Goal: Information Seeking & Learning: Check status

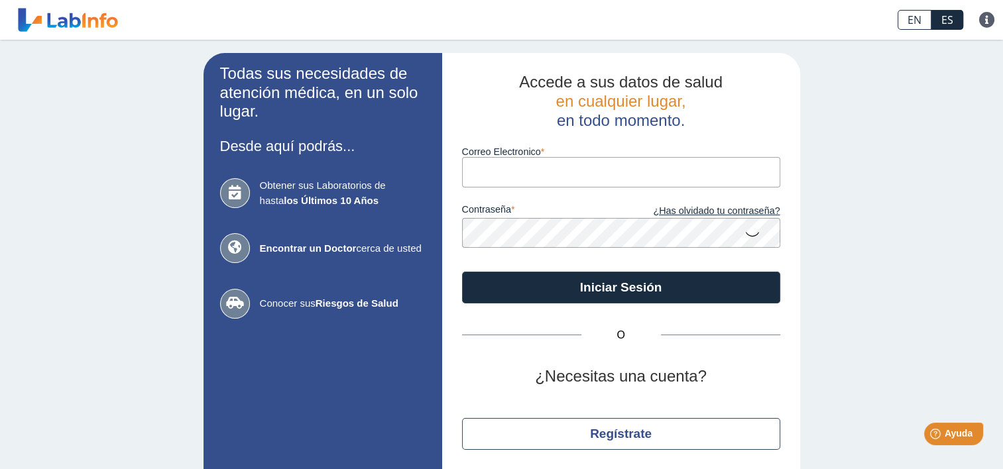
click at [563, 176] on input "Correo Electronico" at bounding box center [621, 172] width 318 height 30
type input "[EMAIL_ADDRESS][DOMAIN_NAME]"
click at [701, 212] on link "¿Has olvidado tu contraseña?" at bounding box center [700, 211] width 159 height 15
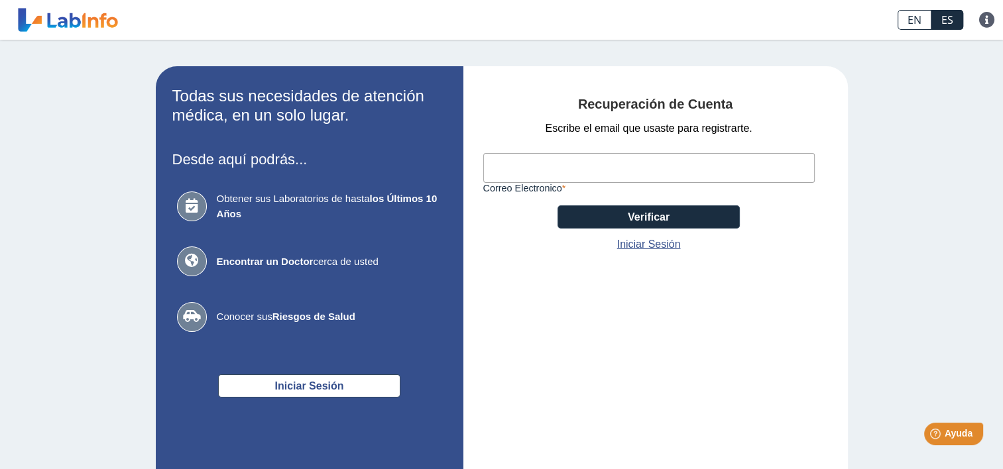
click at [623, 168] on input "Correo Electronico" at bounding box center [649, 168] width 332 height 30
type input "[EMAIL_ADDRESS][DOMAIN_NAME]"
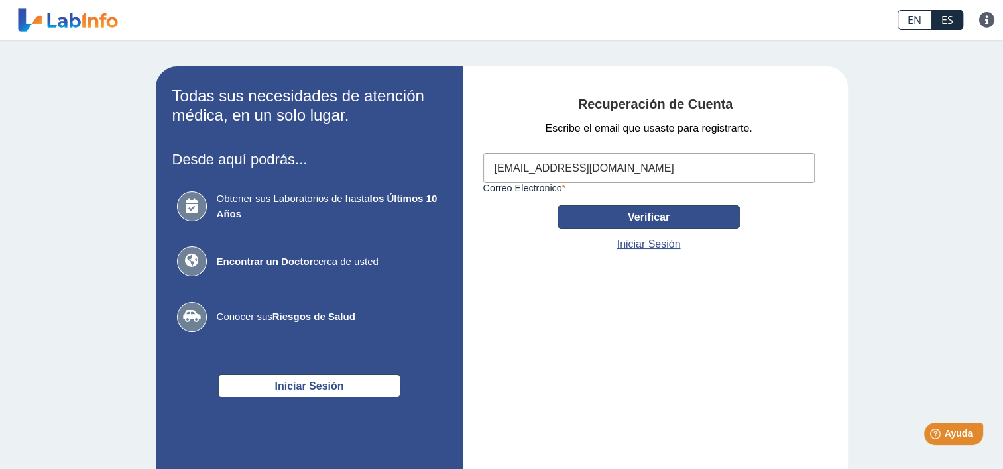
click at [623, 215] on button "Verificar" at bounding box center [649, 217] width 182 height 23
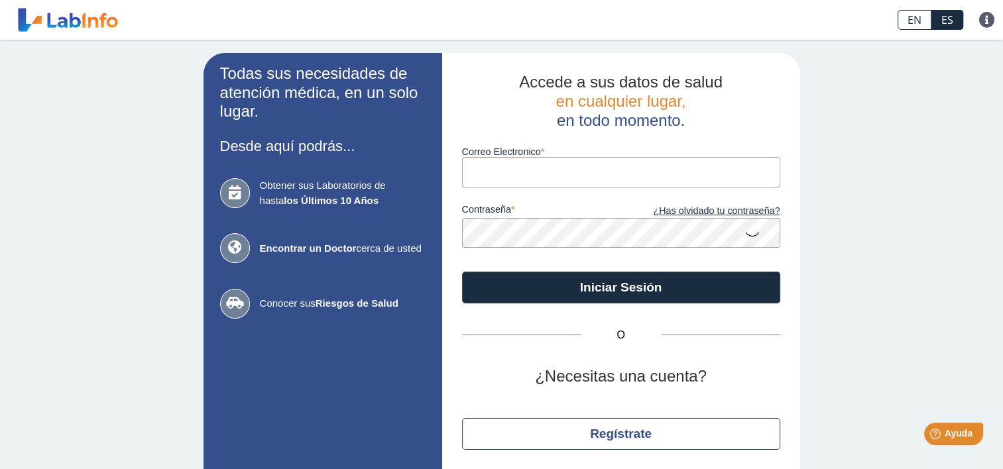
click at [584, 174] on input "Correo Electronico" at bounding box center [621, 172] width 318 height 30
type input "[EMAIL_ADDRESS][DOMAIN_NAME]"
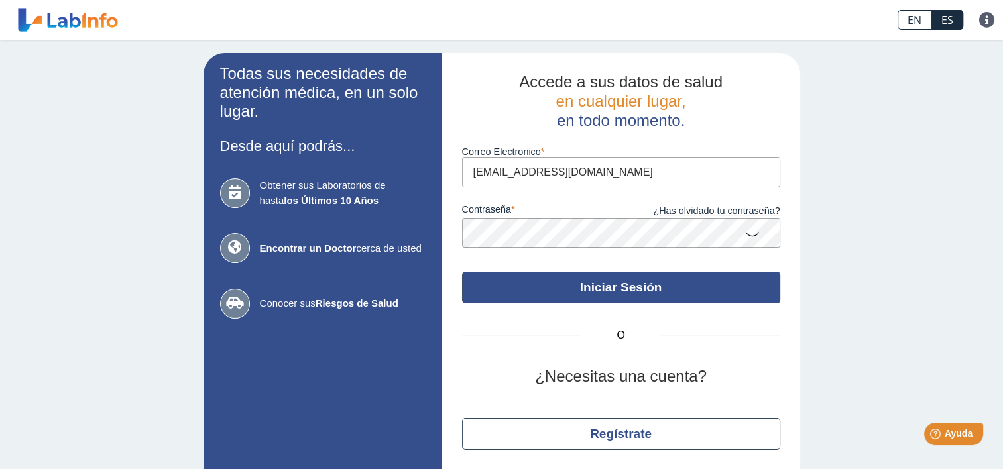
click at [637, 283] on button "Iniciar Sesión" at bounding box center [621, 288] width 318 height 32
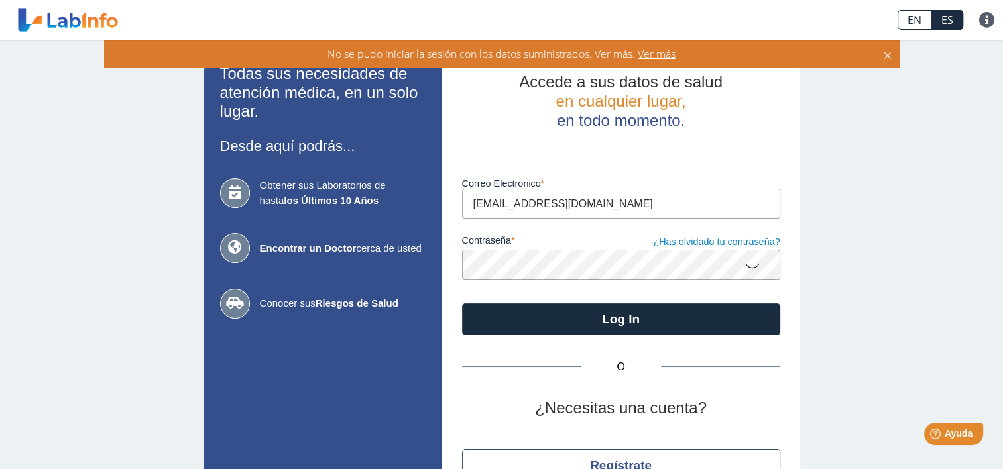
click at [684, 237] on link "¿Has olvidado tu contraseña?" at bounding box center [700, 242] width 159 height 15
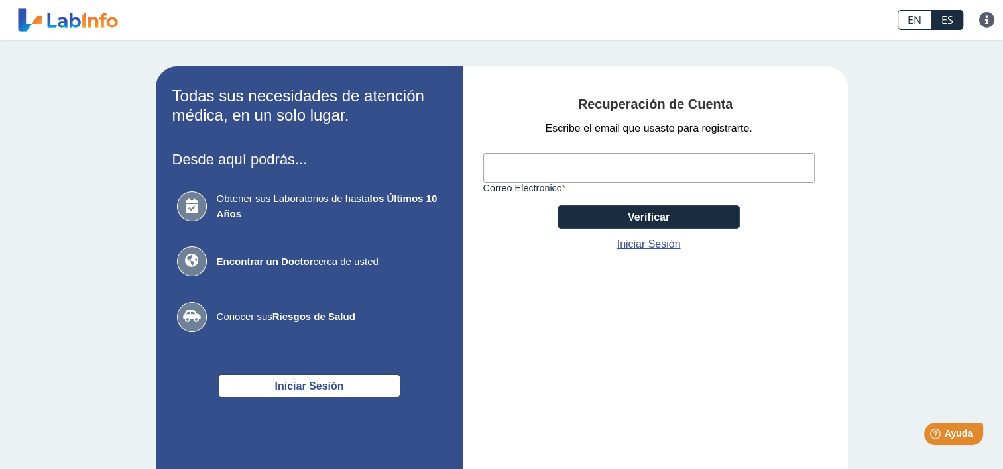
click at [638, 170] on input "Correo Electronico" at bounding box center [649, 168] width 332 height 30
click at [633, 174] on input "Correo Electronico" at bounding box center [649, 168] width 332 height 30
type input "[EMAIL_ADDRESS][DOMAIN_NAME]"
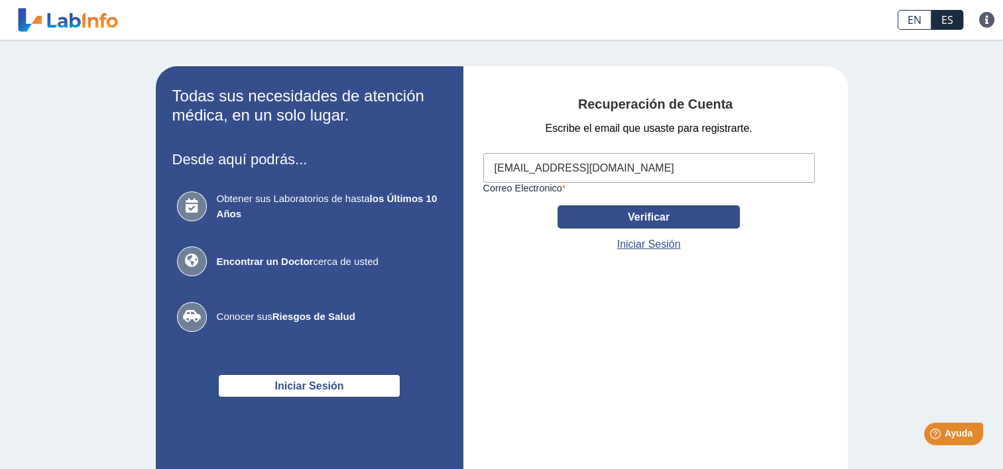
click at [611, 217] on button "Verificar" at bounding box center [649, 217] width 182 height 23
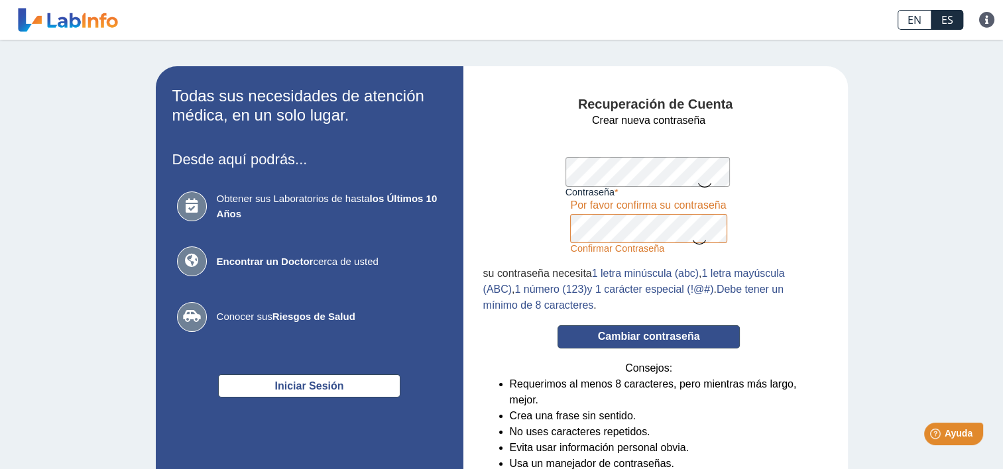
click at [630, 340] on button "Cambiar contraseña" at bounding box center [649, 337] width 182 height 23
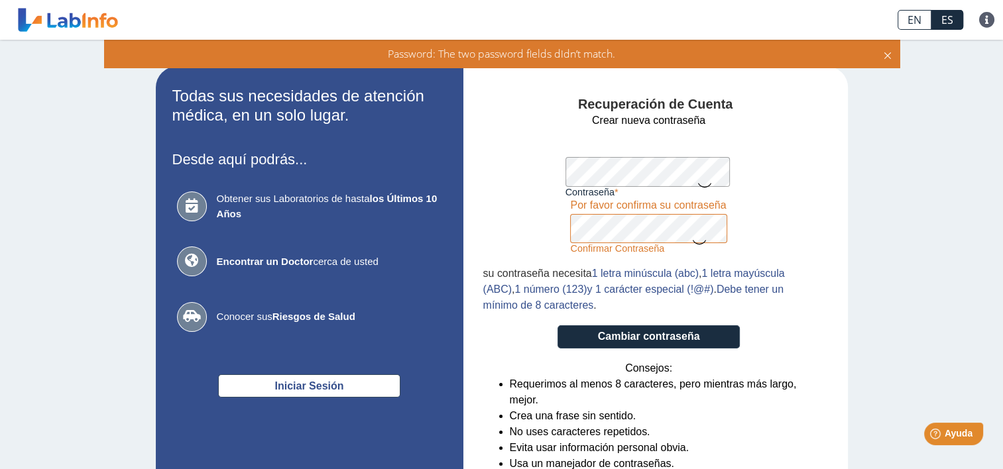
click at [696, 184] on icon at bounding box center [704, 185] width 16 height 26
click at [693, 245] on icon at bounding box center [700, 242] width 16 height 26
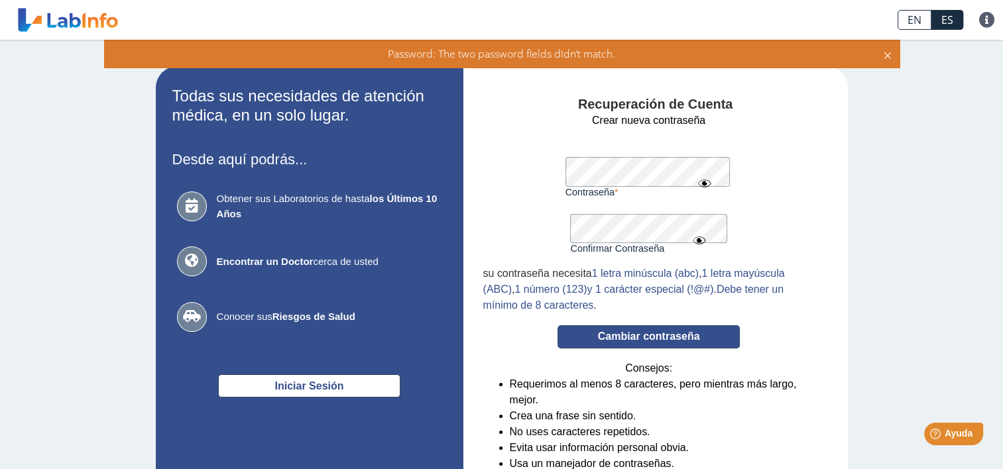
click at [639, 347] on button "Cambiar contraseña" at bounding box center [649, 337] width 182 height 23
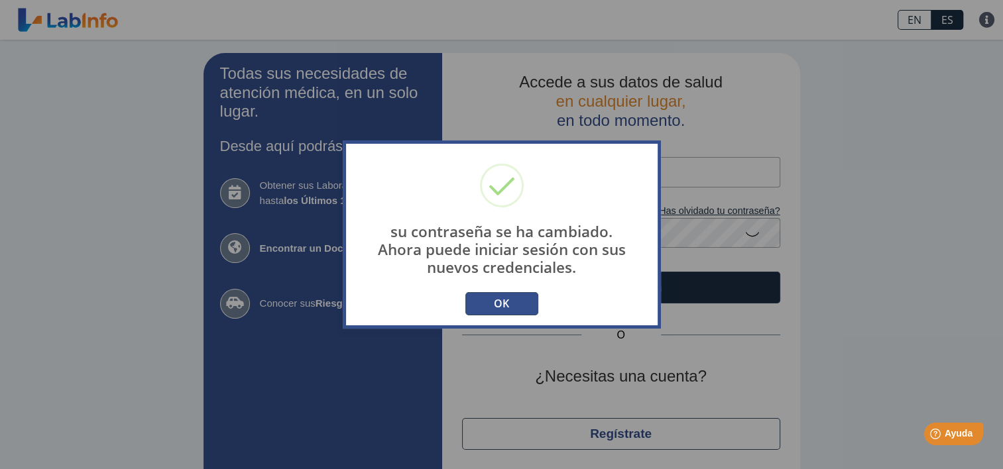
click at [508, 303] on button "OK" at bounding box center [501, 303] width 73 height 23
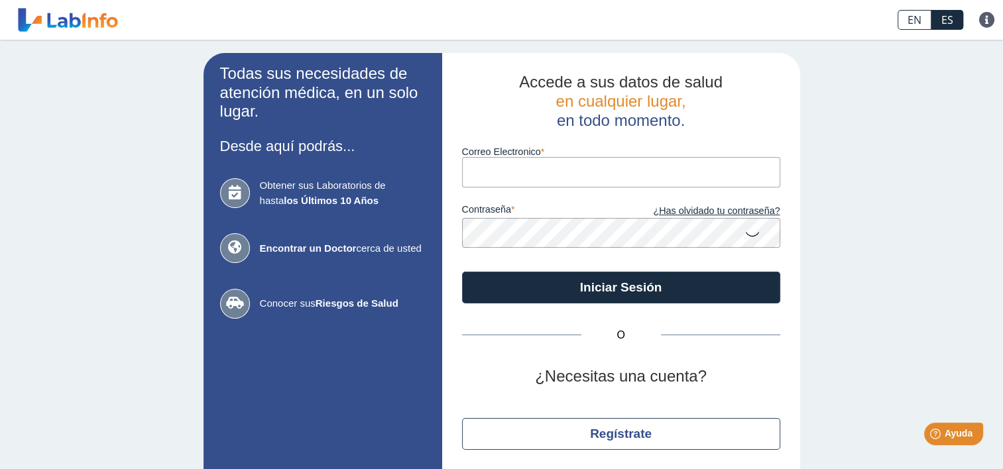
type input "angelagonzalez2001@notmail.com"
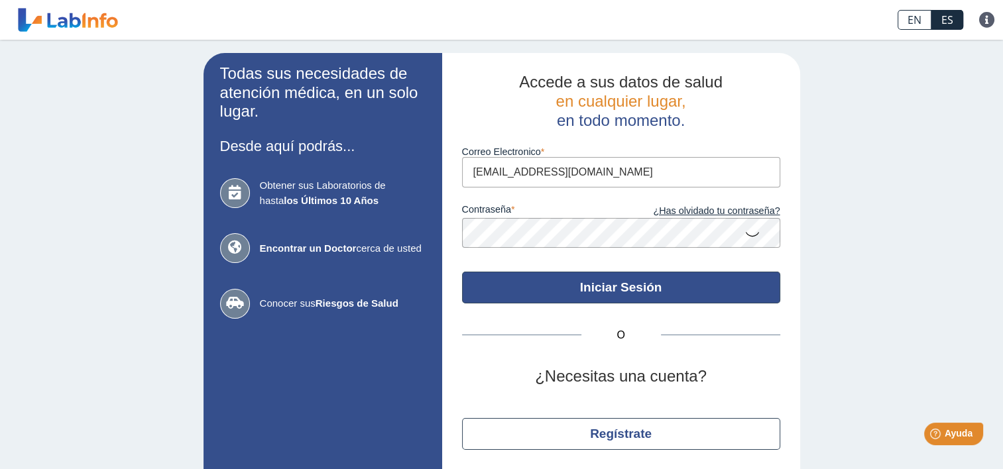
click at [616, 288] on button "Iniciar Sesión" at bounding box center [621, 288] width 318 height 32
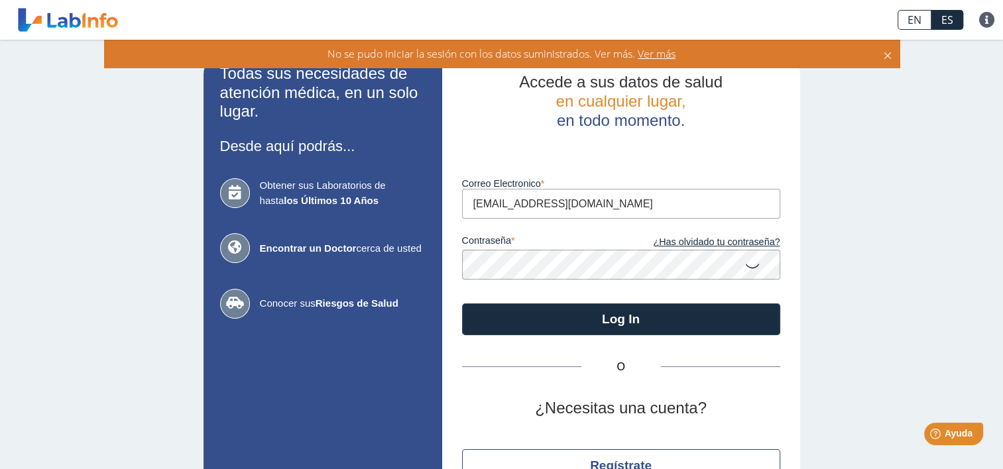
click at [891, 55] on icon at bounding box center [888, 53] width 11 height 15
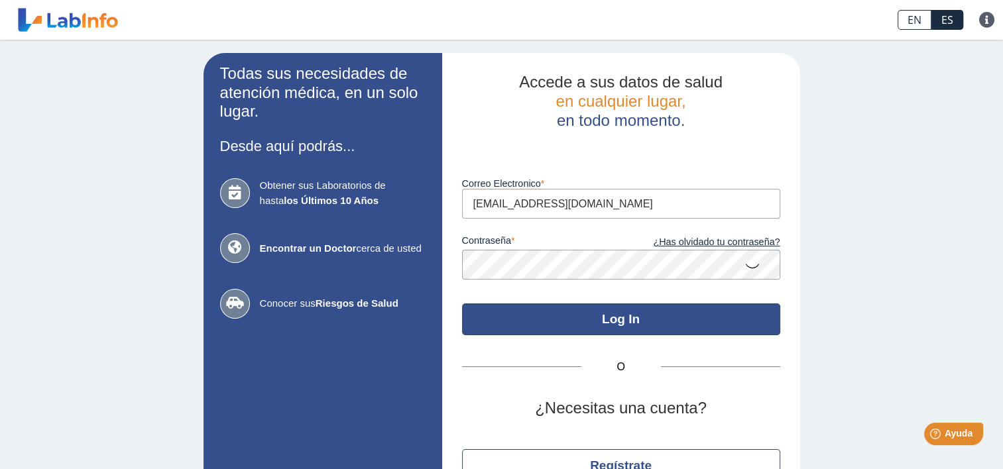
click at [615, 318] on button "Log In" at bounding box center [621, 320] width 318 height 32
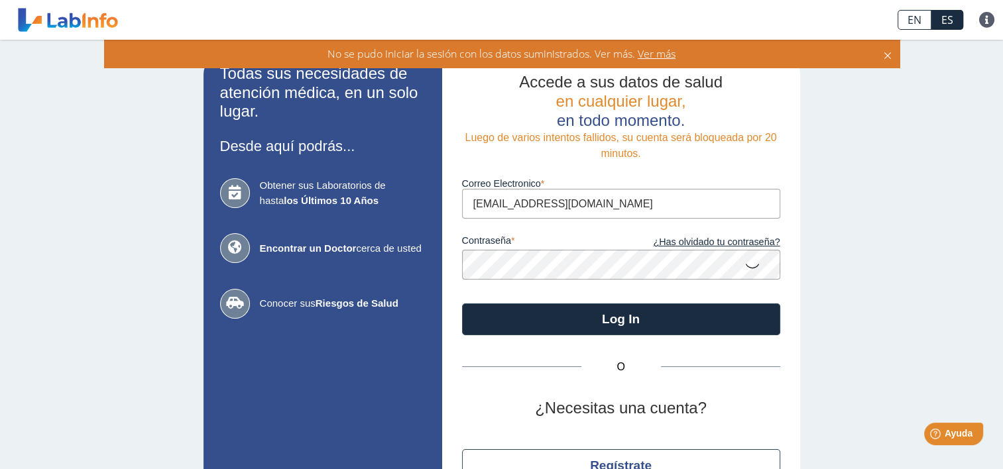
click at [745, 263] on icon at bounding box center [753, 266] width 16 height 26
click at [889, 56] on icon at bounding box center [888, 53] width 11 height 15
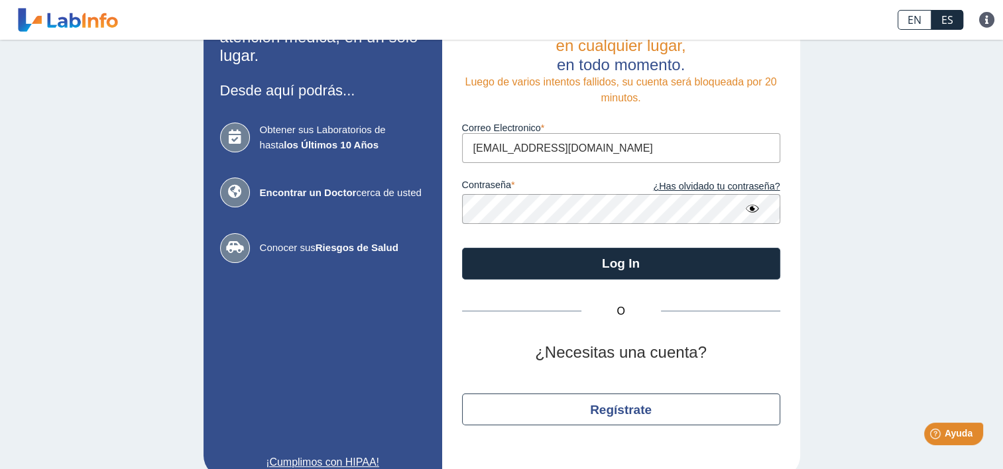
scroll to position [78, 0]
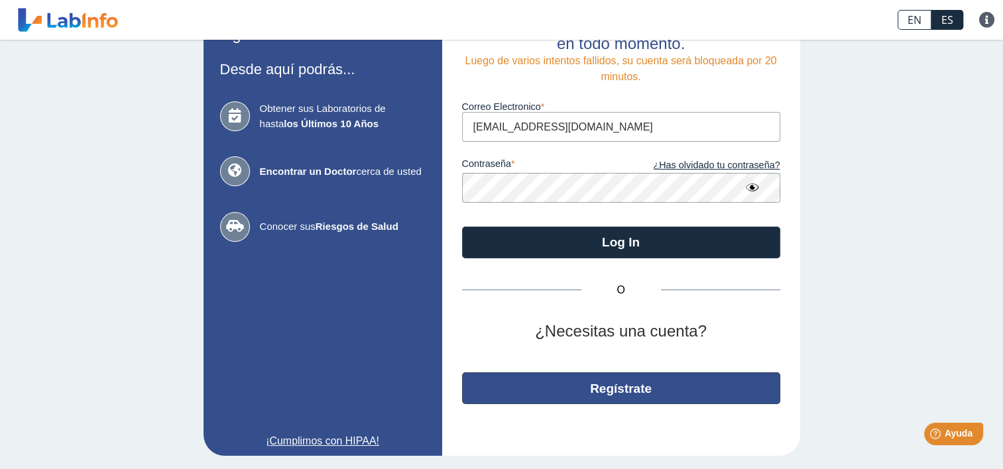
click at [607, 390] on button "Regístrate" at bounding box center [621, 389] width 318 height 32
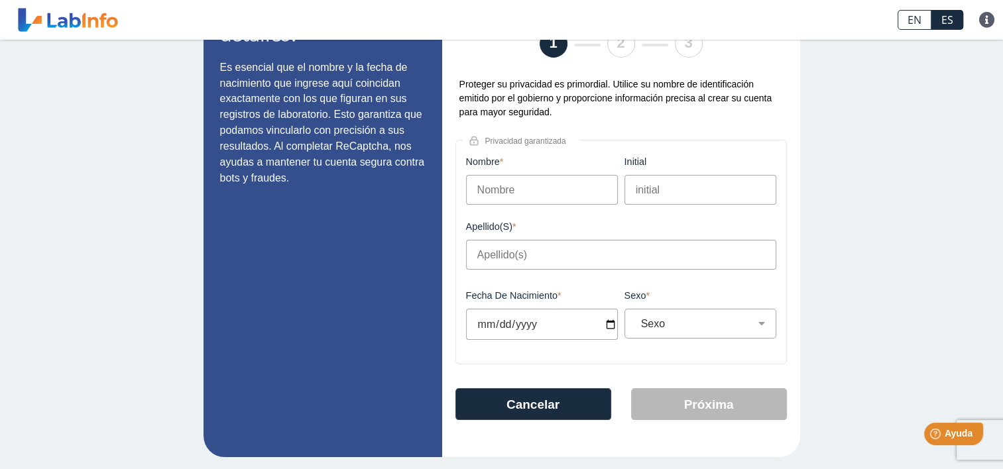
click at [545, 188] on input "Nombre" at bounding box center [542, 190] width 152 height 30
type input "Angela"
click at [650, 191] on input "initial" at bounding box center [701, 190] width 152 height 30
type input "A"
click at [568, 255] on input "Apellido(s)" at bounding box center [621, 255] width 310 height 30
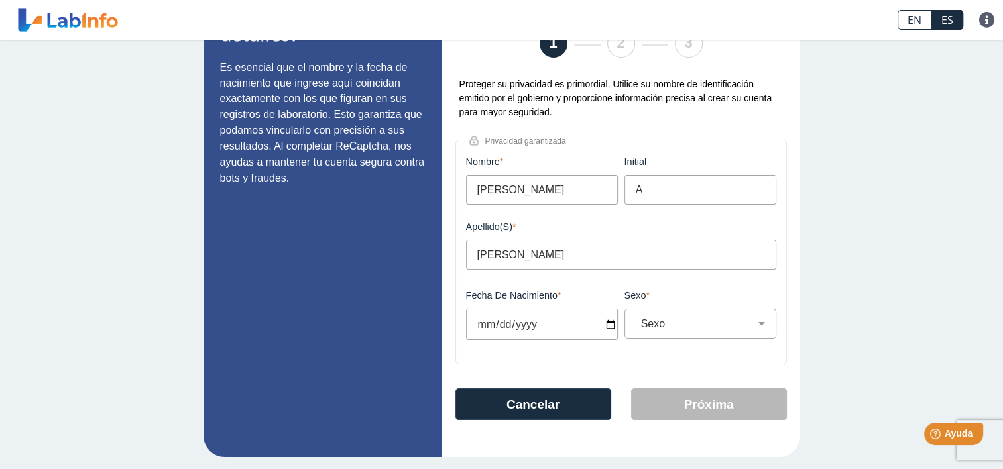
type input "Gonzalez Gonzalez"
click at [487, 324] on input "Fecha de Nacimiento" at bounding box center [542, 324] width 152 height 31
type input "1964-05-31"
click at [760, 326] on select "Sexo Masculino Femenino" at bounding box center [706, 324] width 140 height 13
select select "F"
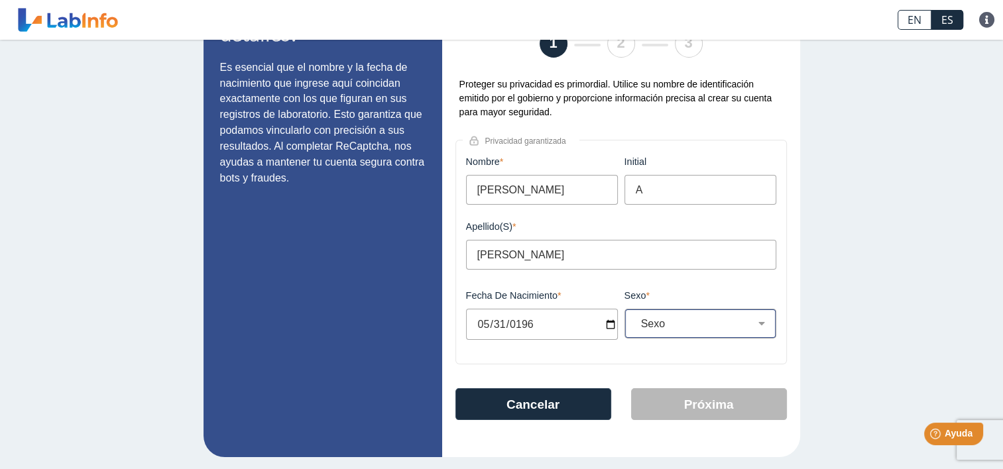
click at [636, 320] on select "Sexo Masculino Femenino" at bounding box center [706, 324] width 140 height 13
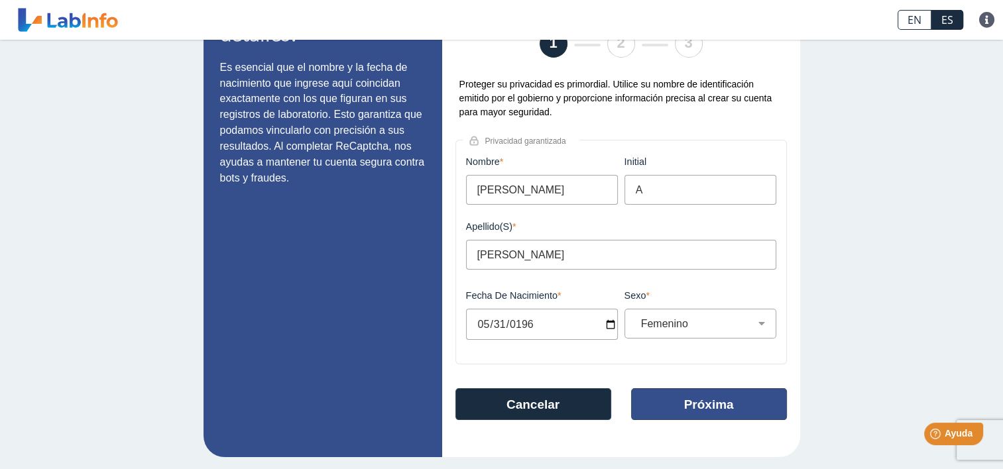
click at [684, 406] on button "Próxima" at bounding box center [709, 405] width 156 height 32
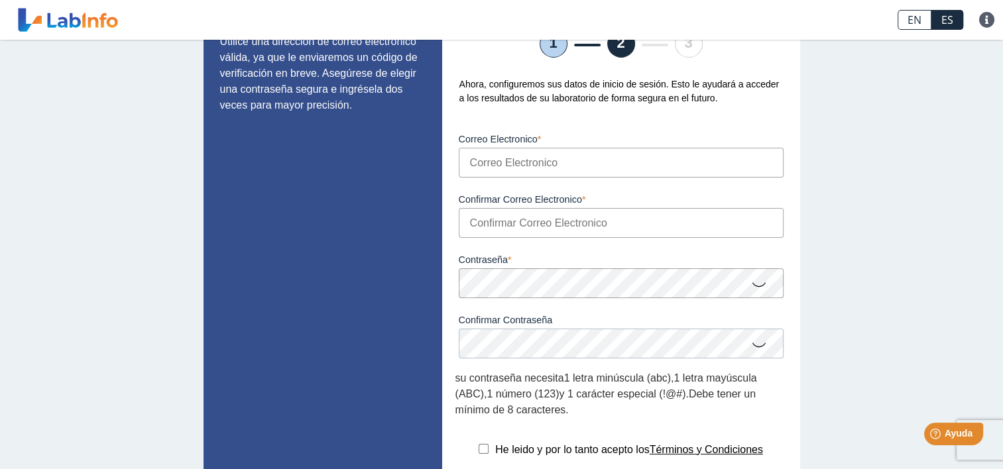
click at [573, 169] on input "Correo Electronico" at bounding box center [621, 163] width 325 height 30
type input "[EMAIL_ADDRESS][DOMAIN_NAME]"
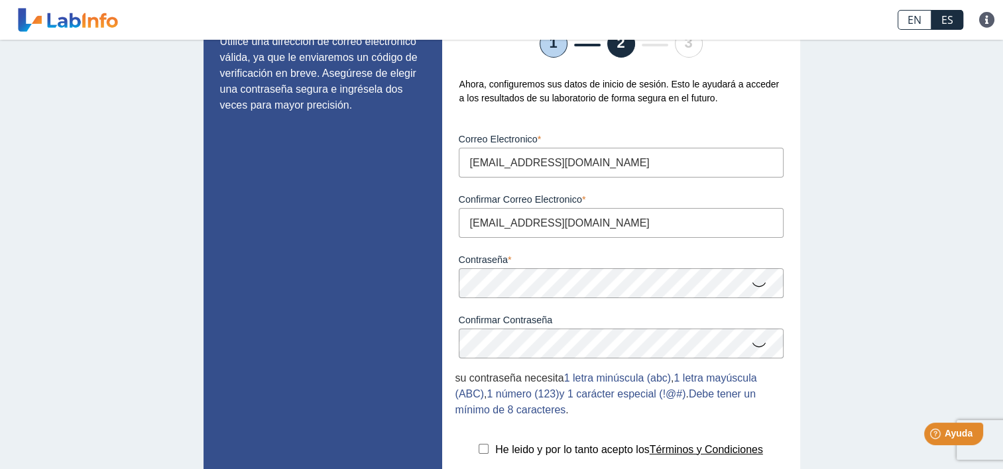
click at [751, 286] on icon at bounding box center [759, 284] width 16 height 26
click at [758, 348] on icon at bounding box center [759, 345] width 16 height 26
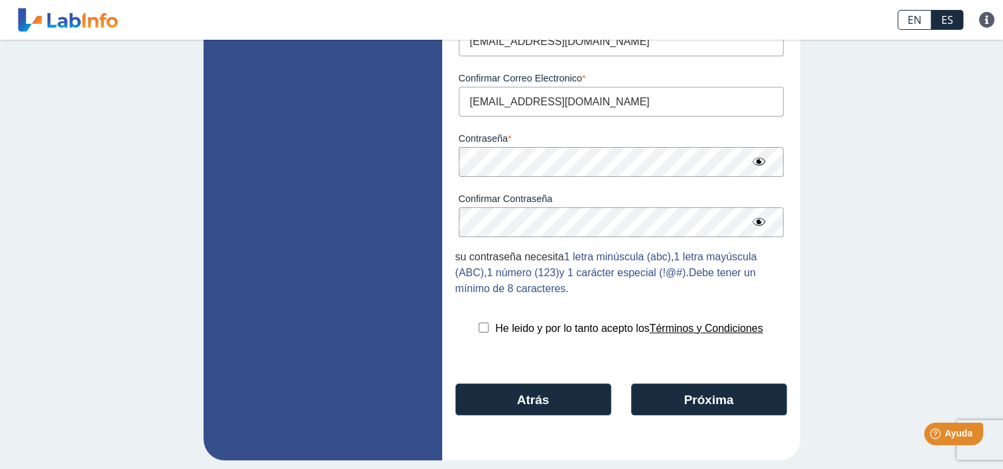
scroll to position [208, 0]
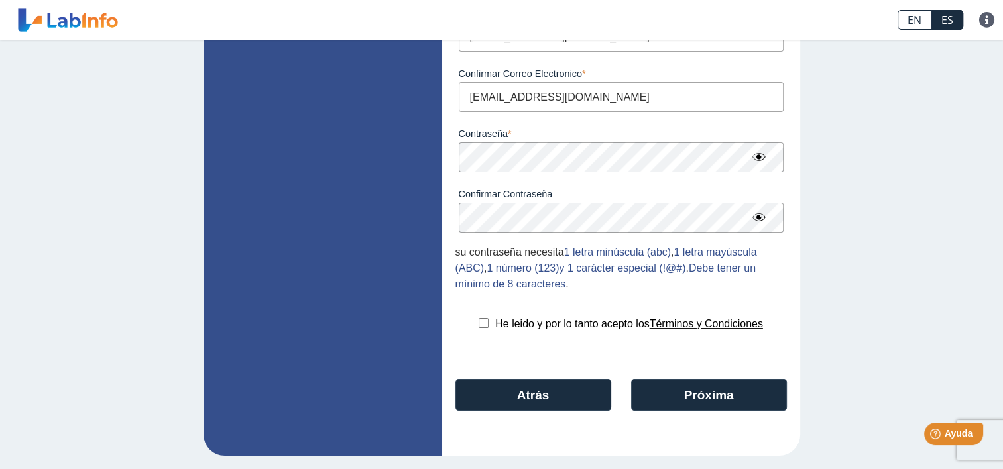
click at [479, 324] on input "checkbox" at bounding box center [484, 323] width 10 height 10
checkbox input "true"
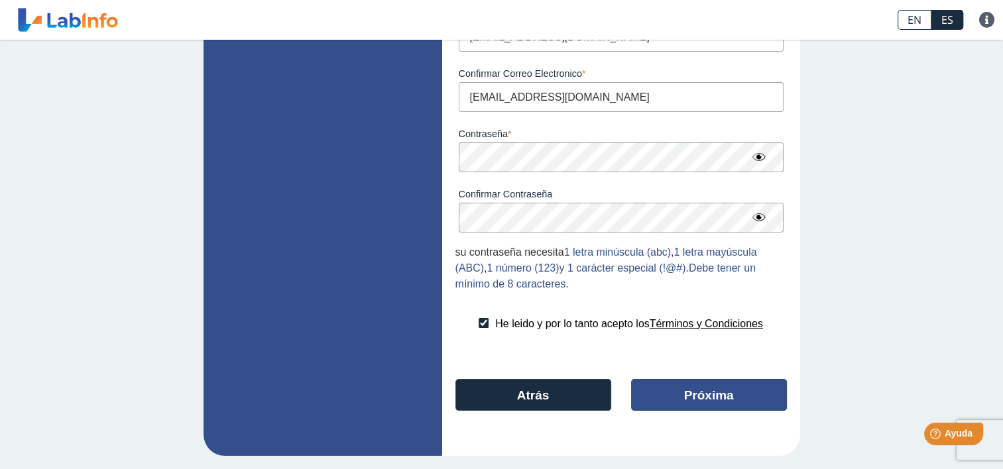
click at [660, 391] on button "Próxima" at bounding box center [709, 395] width 156 height 32
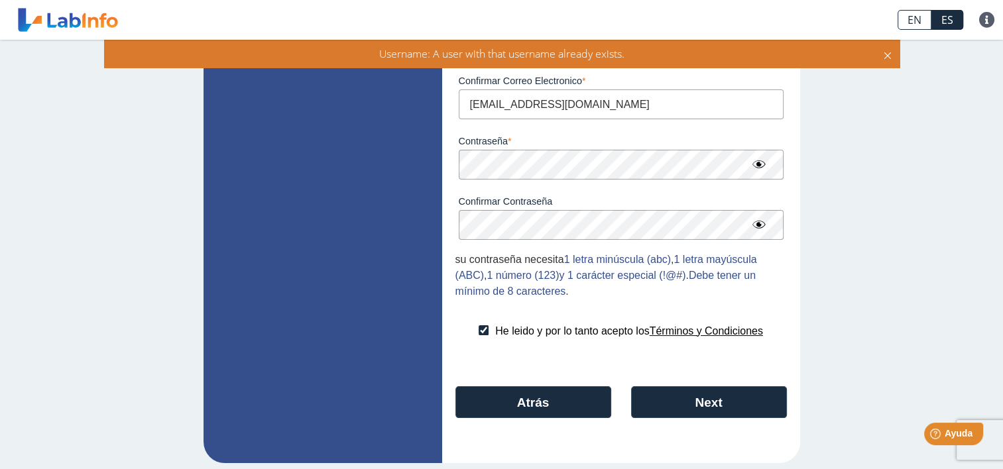
scroll to position [198, 0]
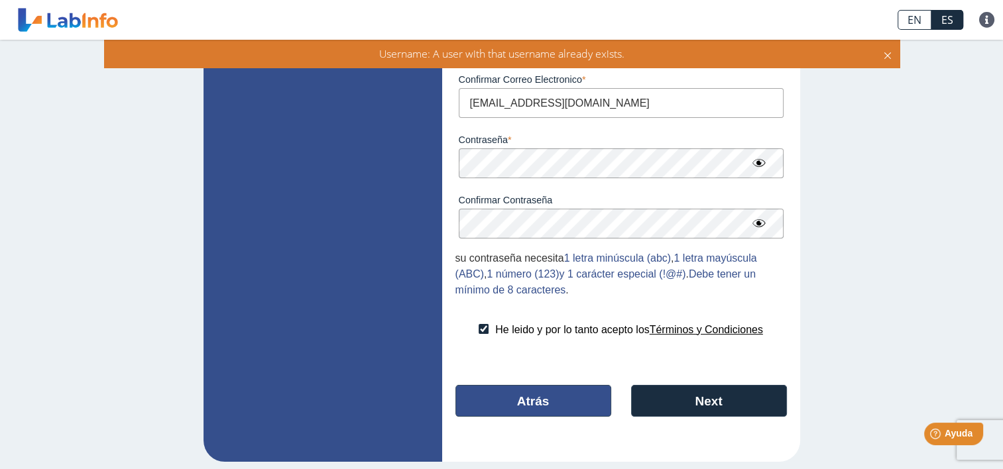
click at [533, 403] on button "Atrás" at bounding box center [534, 401] width 156 height 32
select select "F"
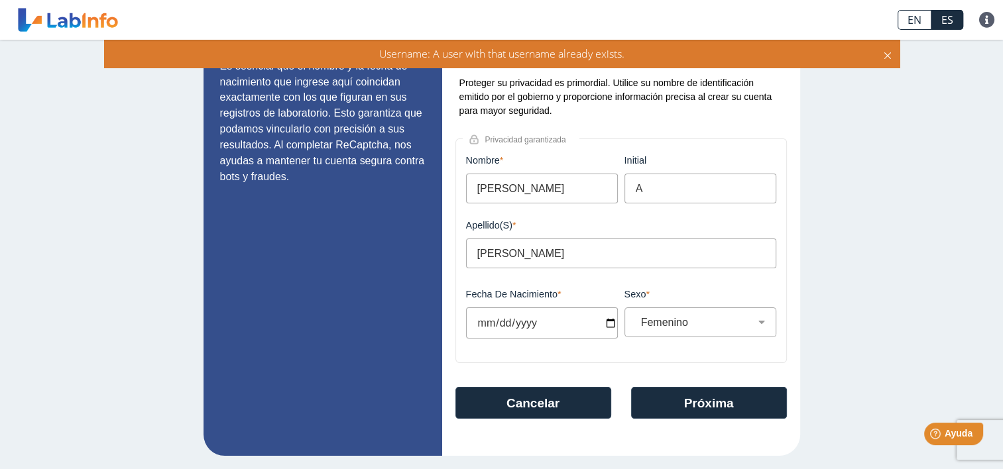
scroll to position [82, 0]
click at [530, 404] on button "Cancelar" at bounding box center [534, 403] width 156 height 32
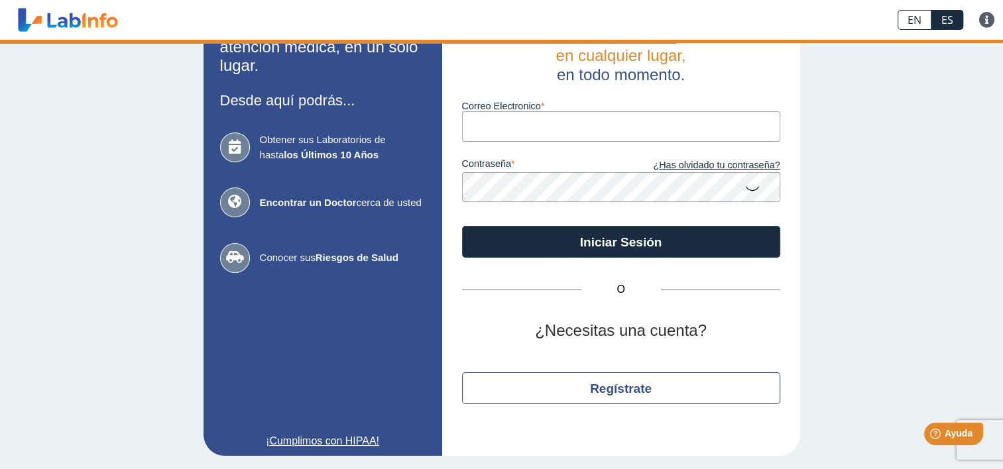
scroll to position [46, 0]
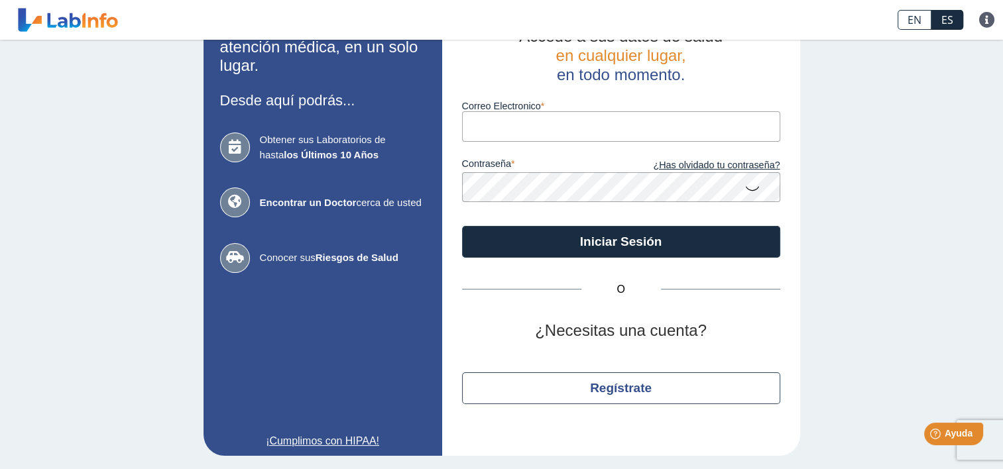
type input "[EMAIL_ADDRESS][DOMAIN_NAME]"
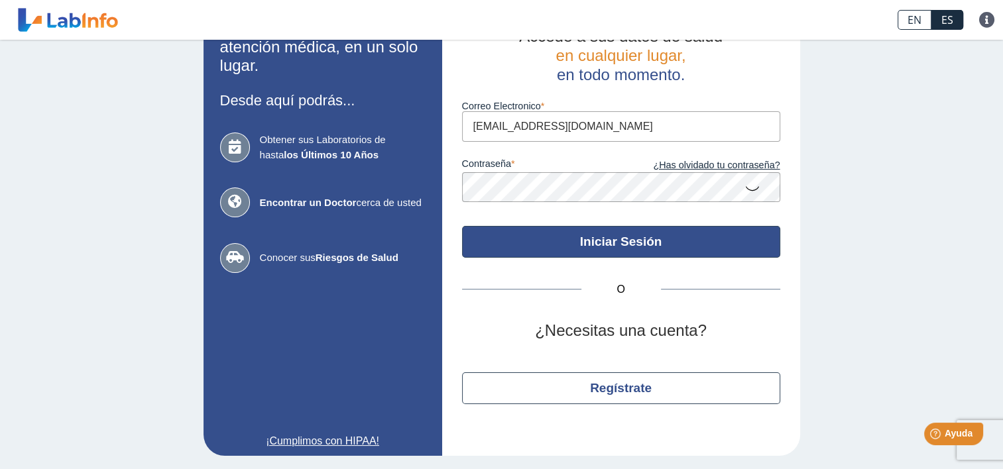
click at [607, 241] on button "Iniciar Sesión" at bounding box center [621, 242] width 318 height 32
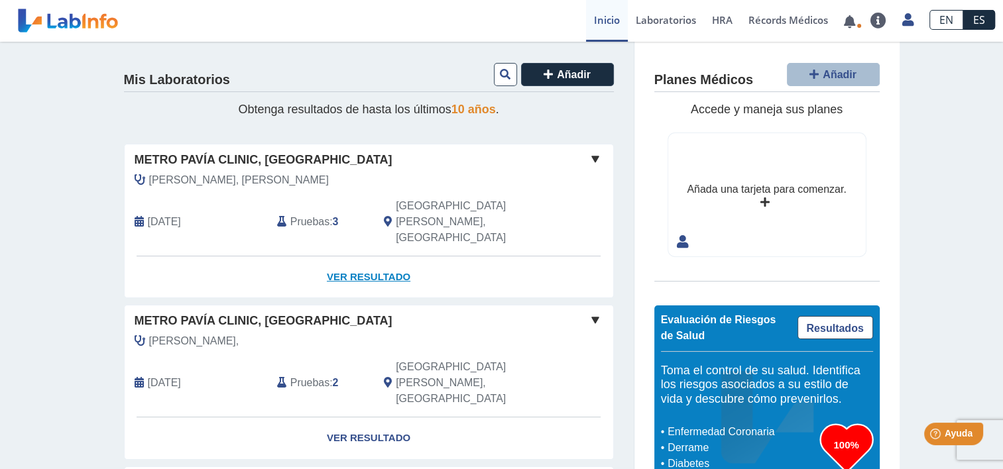
click at [344, 257] on link "Ver Resultado" at bounding box center [369, 278] width 489 height 42
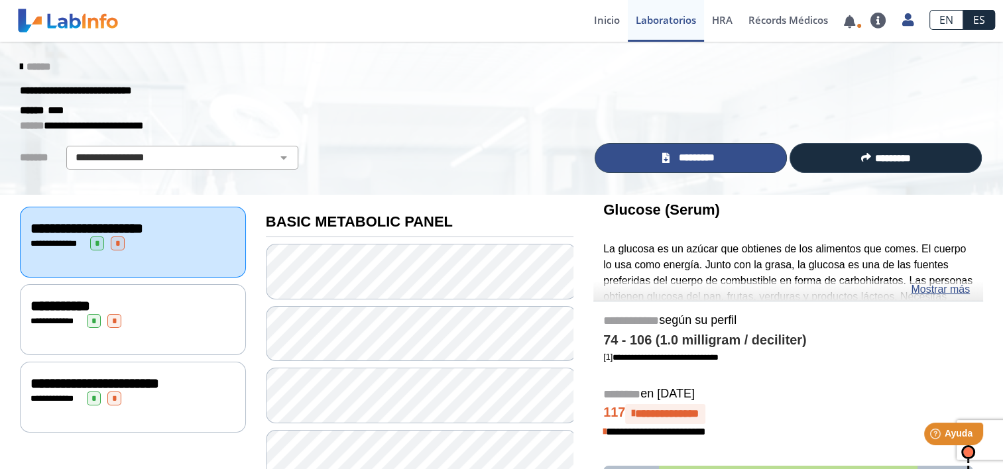
click at [676, 155] on span "*********" at bounding box center [697, 158] width 46 height 15
